Goal: Task Accomplishment & Management: Complete application form

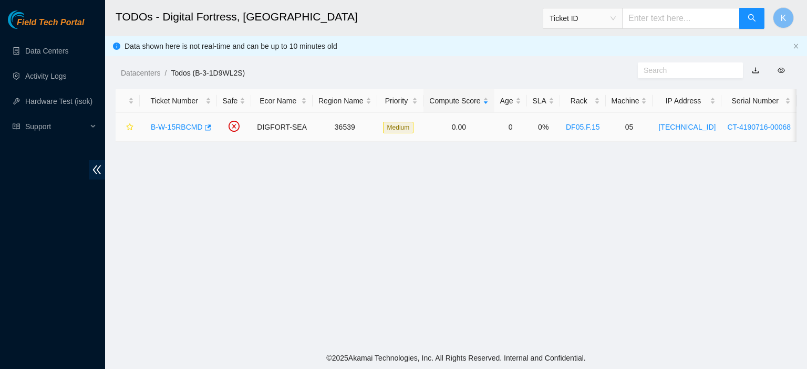
click at [174, 127] on link "B-W-15RBCMD" at bounding box center [177, 127] width 52 height 8
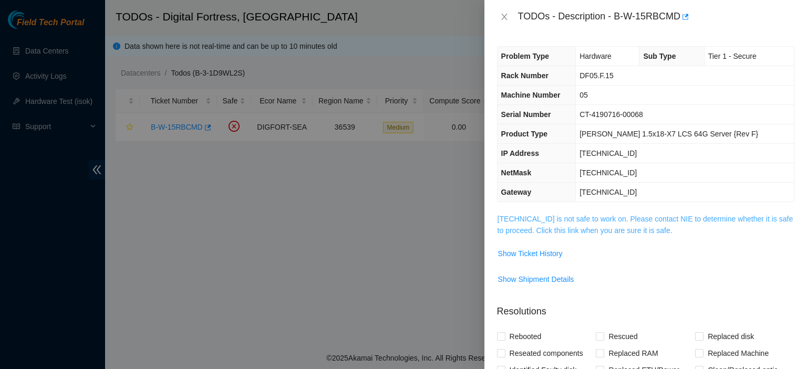
click at [504, 228] on link "184.28.50.180 is not safe to work on. Please contact NIE to determine whether i…" at bounding box center [646, 225] width 296 height 20
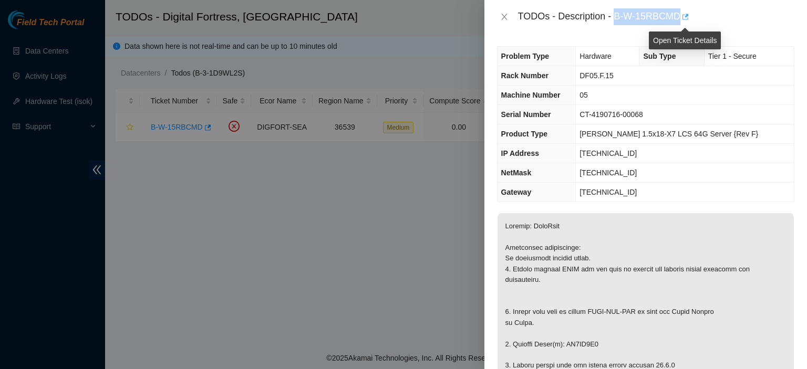
drag, startPoint x: 616, startPoint y: 14, endPoint x: 686, endPoint y: 15, distance: 70.4
click at [686, 15] on div "TODOs - Description - B-W-15RBCMD" at bounding box center [656, 16] width 276 height 17
copy div "B-W-15RBCMD"
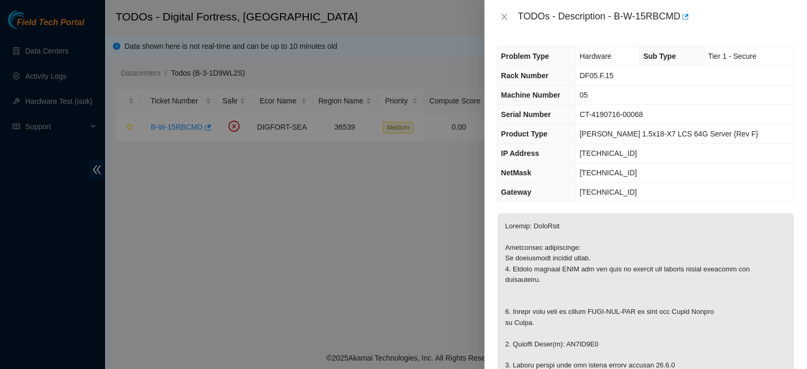
click at [788, 157] on div "Problem Type Hardware Sub Type Tier 1 - Secure Rack Number DF05.F.15 Machine Nu…" at bounding box center [646, 202] width 323 height 336
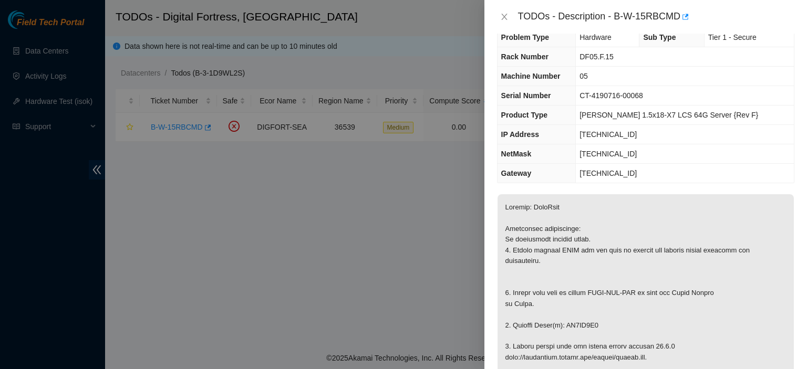
scroll to position [11, 0]
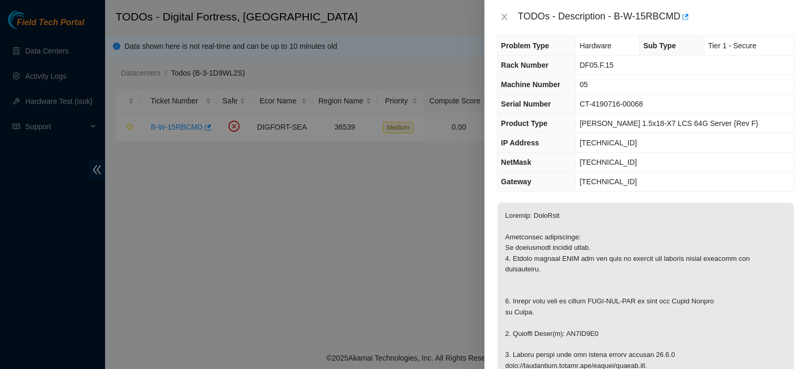
click at [784, 166] on td "255.255.255.0" at bounding box center [685, 162] width 218 height 19
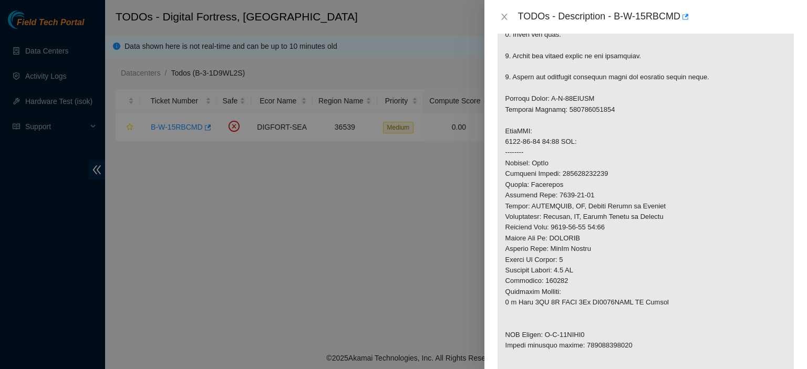
scroll to position [0, 0]
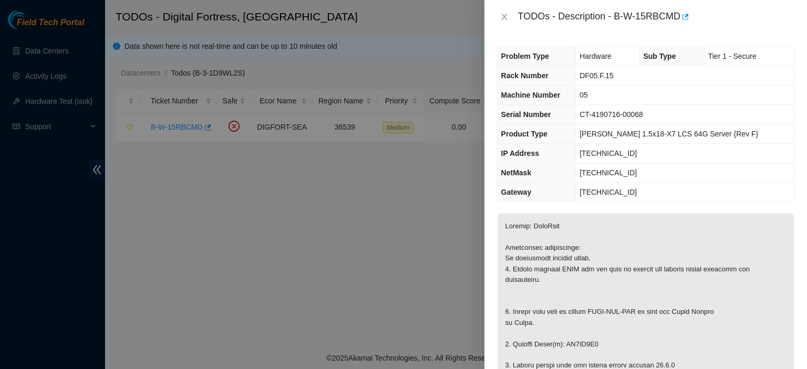
click at [790, 222] on div "Problem Type Hardware Sub Type Tier 1 - Secure Rack Number DF05.F.15 Machine Nu…" at bounding box center [646, 202] width 323 height 336
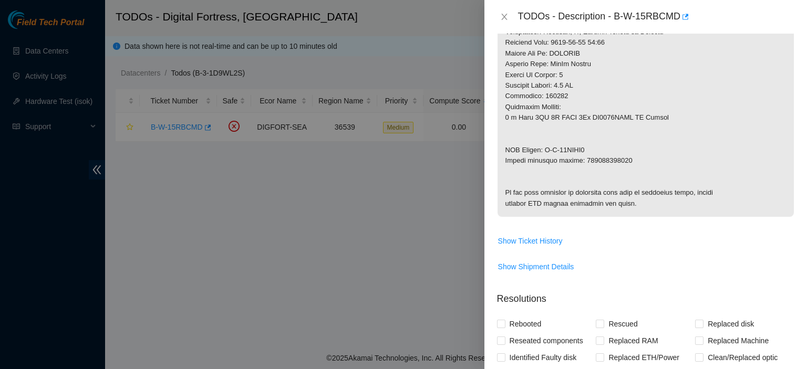
scroll to position [820, 0]
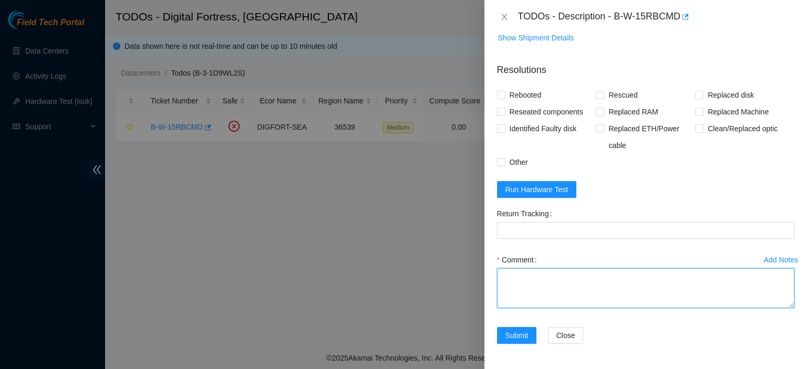
click at [638, 285] on textarea "Comment" at bounding box center [645, 289] width 297 height 40
paste textarea "kbbyrne23@gmail.com - atg has completed your request (B-W-15RBCMD) Message from…"
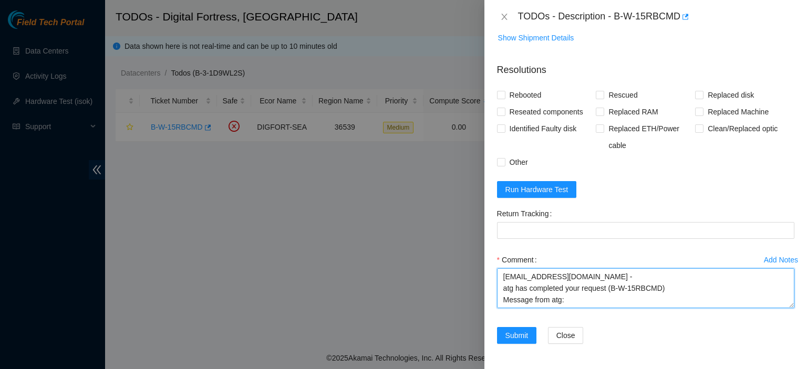
scroll to position [8, 0]
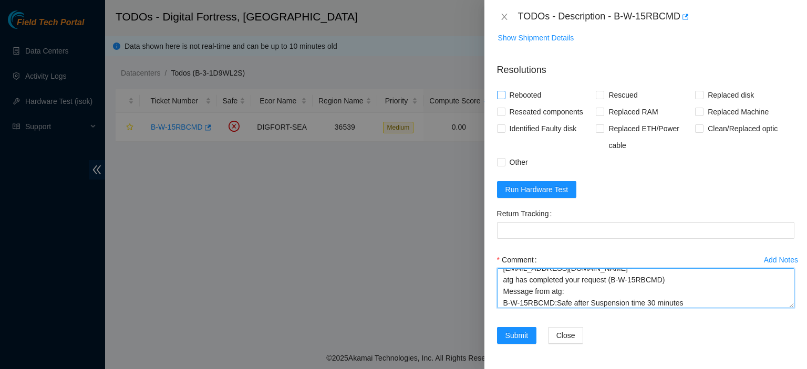
type textarea "kbbyrne23@gmail.com - atg has completed your request (B-W-15RBCMD) Message from…"
click at [503, 94] on input "Rebooted" at bounding box center [500, 94] width 7 height 7
checkbox input "true"
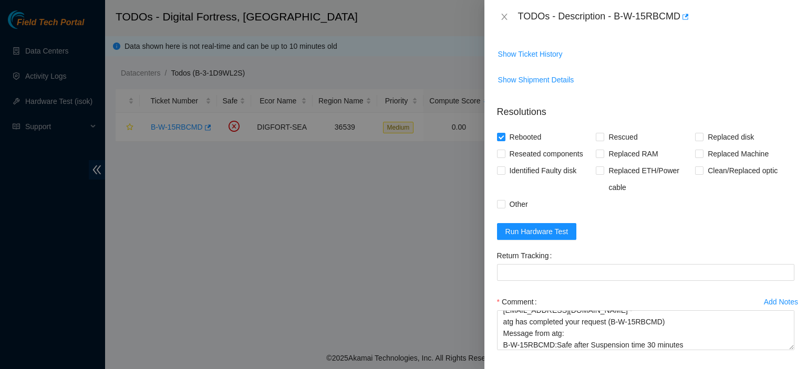
scroll to position [820, 0]
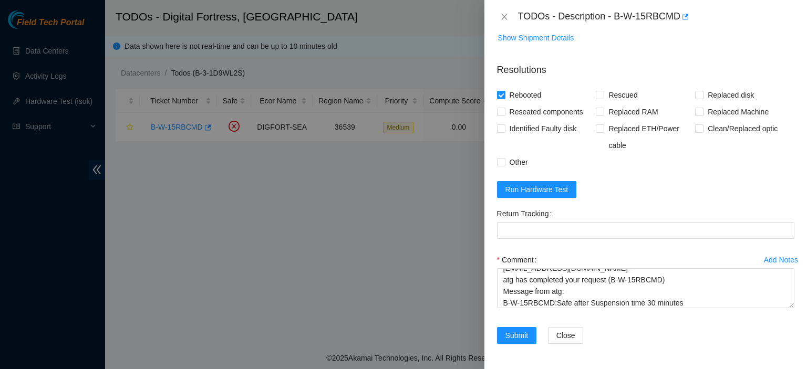
click at [781, 310] on div "Comment kbbyrne23@gmail.com - atg has completed your request (B-W-15RBCMD) Mess…" at bounding box center [645, 283] width 297 height 63
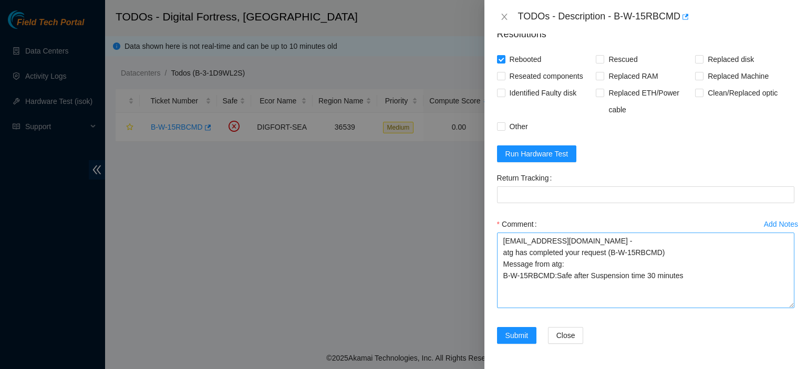
scroll to position [0, 0]
drag, startPoint x: 782, startPoint y: 304, endPoint x: 779, endPoint y: 342, distance: 37.9
click at [779, 308] on textarea "kbbyrne23@gmail.com - atg has completed your request (B-W-15RBCMD) Message from…" at bounding box center [645, 271] width 297 height 76
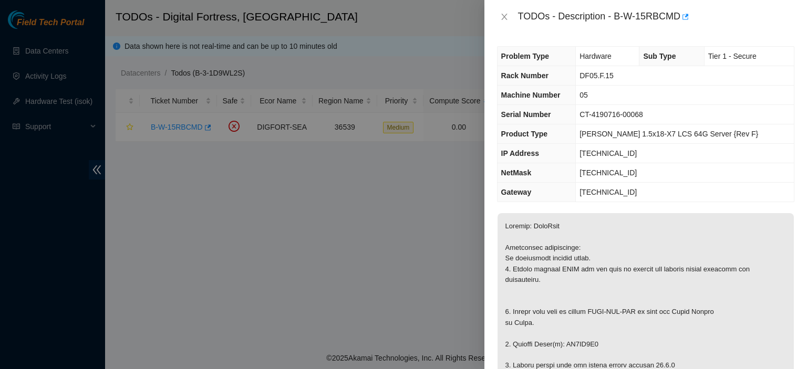
click at [780, 11] on div "TODOs - Description - B-W-15RBCMD" at bounding box center [656, 16] width 276 height 17
